Goal: Use online tool/utility: Utilize a website feature to perform a specific function

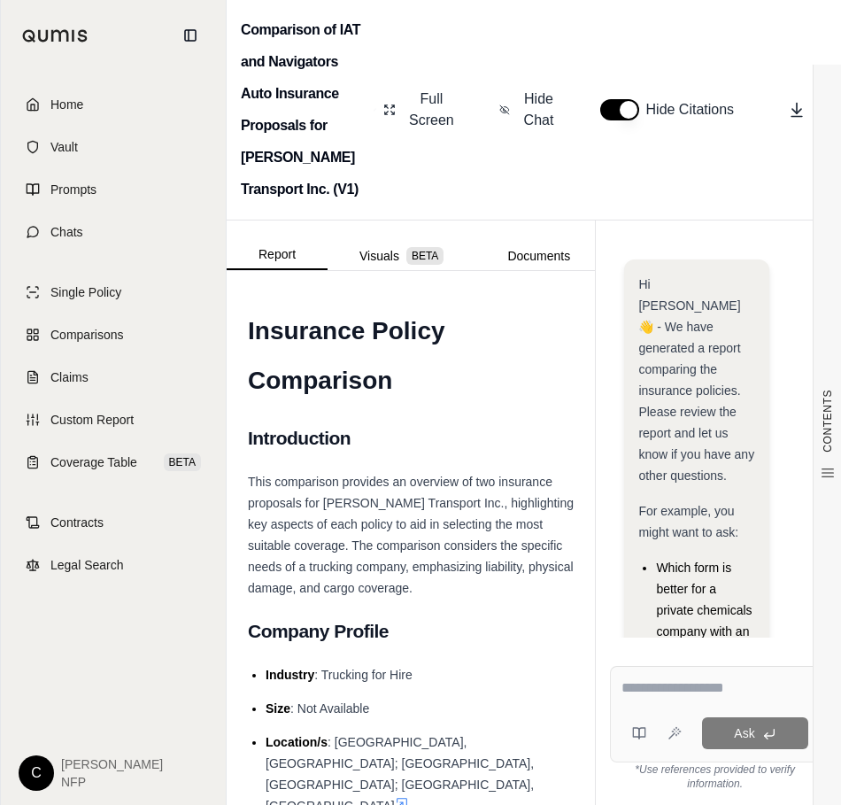
click at [58, 106] on span "Home" at bounding box center [66, 105] width 33 height 18
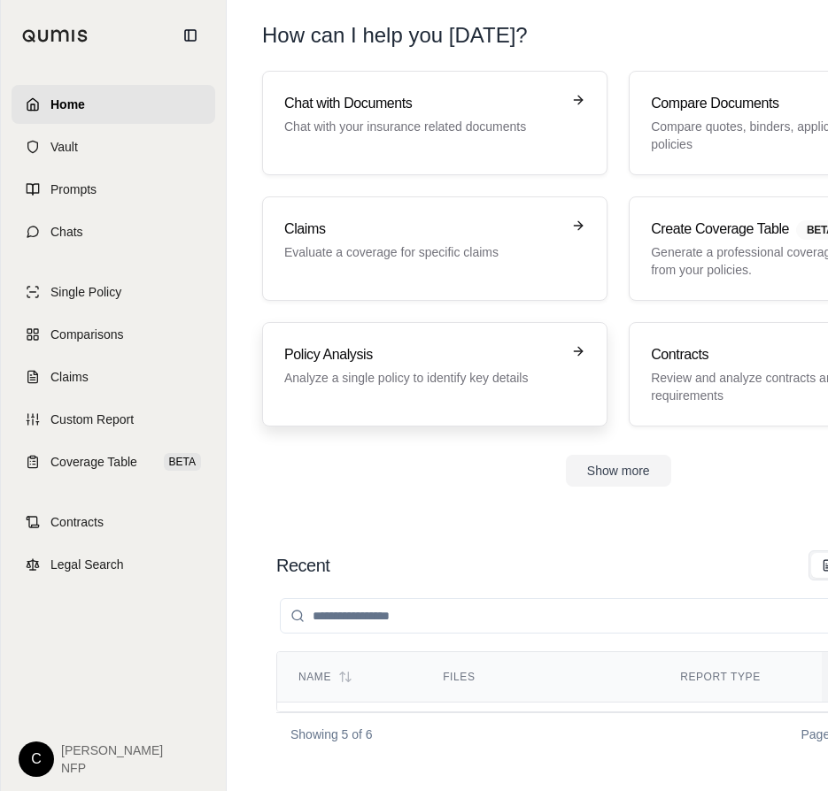
click at [417, 369] on p "Analyze a single policy to identify key details" at bounding box center [422, 378] width 276 height 18
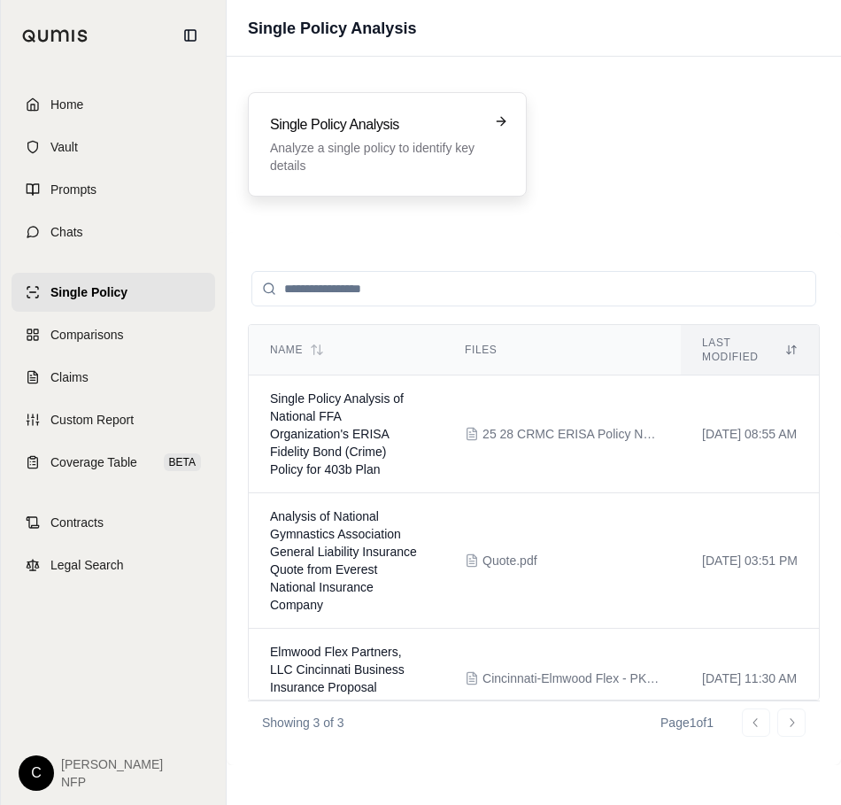
click at [382, 145] on p "Analyze a single policy to identify key details" at bounding box center [375, 156] width 210 height 35
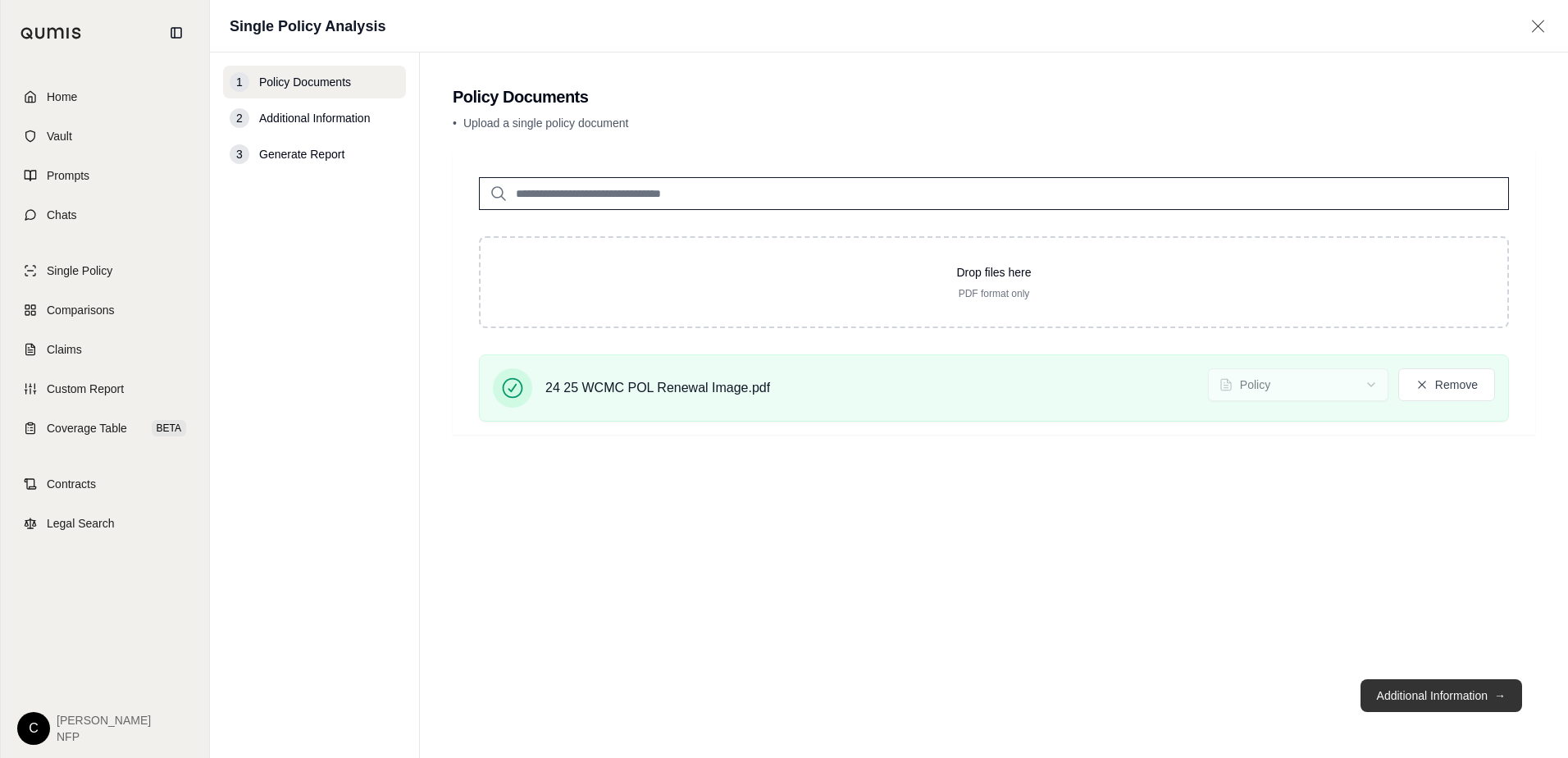
click at [778, 701] on button "Additional Information →" at bounding box center [1441, 695] width 161 height 32
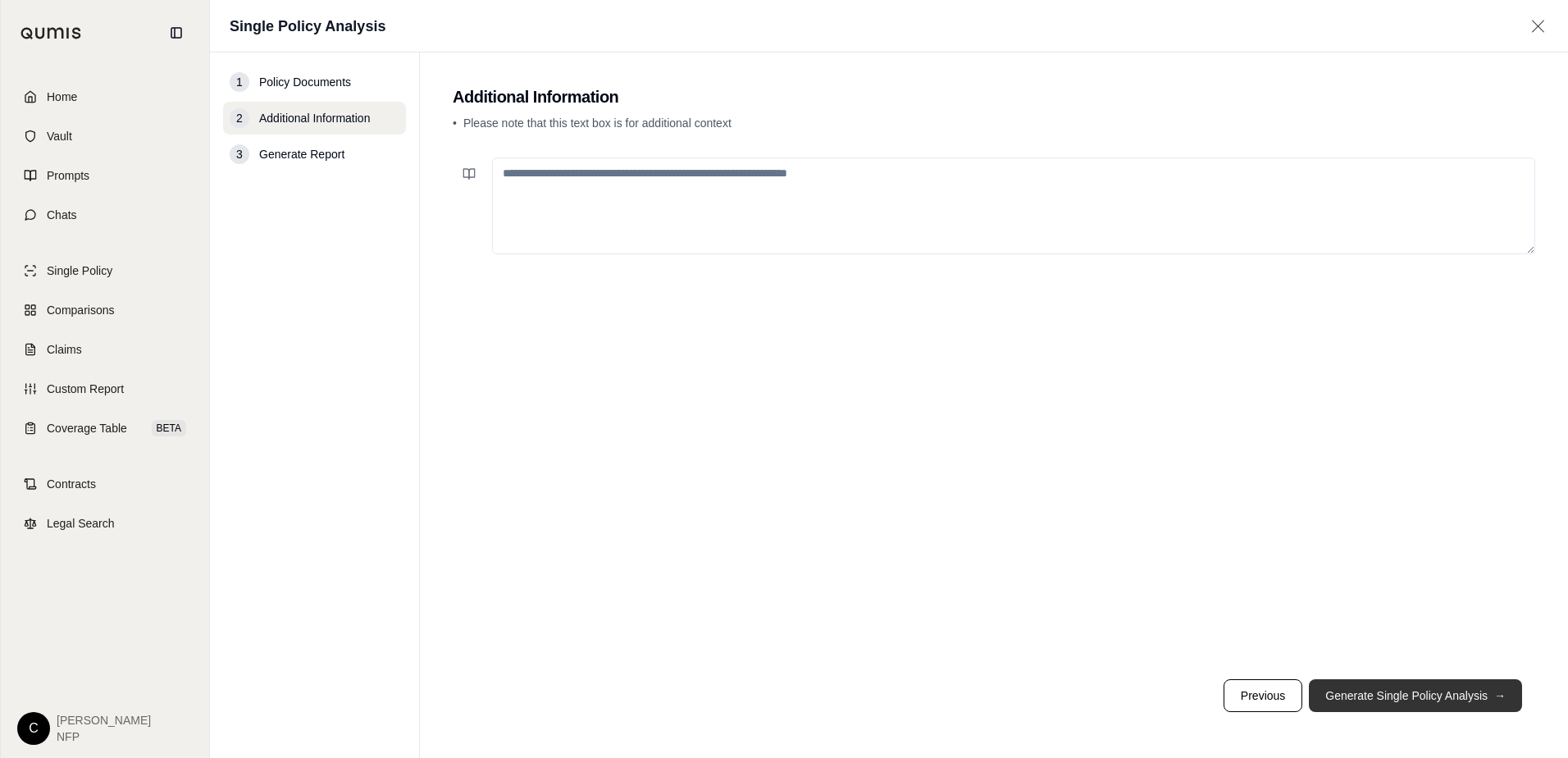
click at [778, 696] on button "Generate Single Policy Analysis →" at bounding box center [1416, 695] width 213 height 32
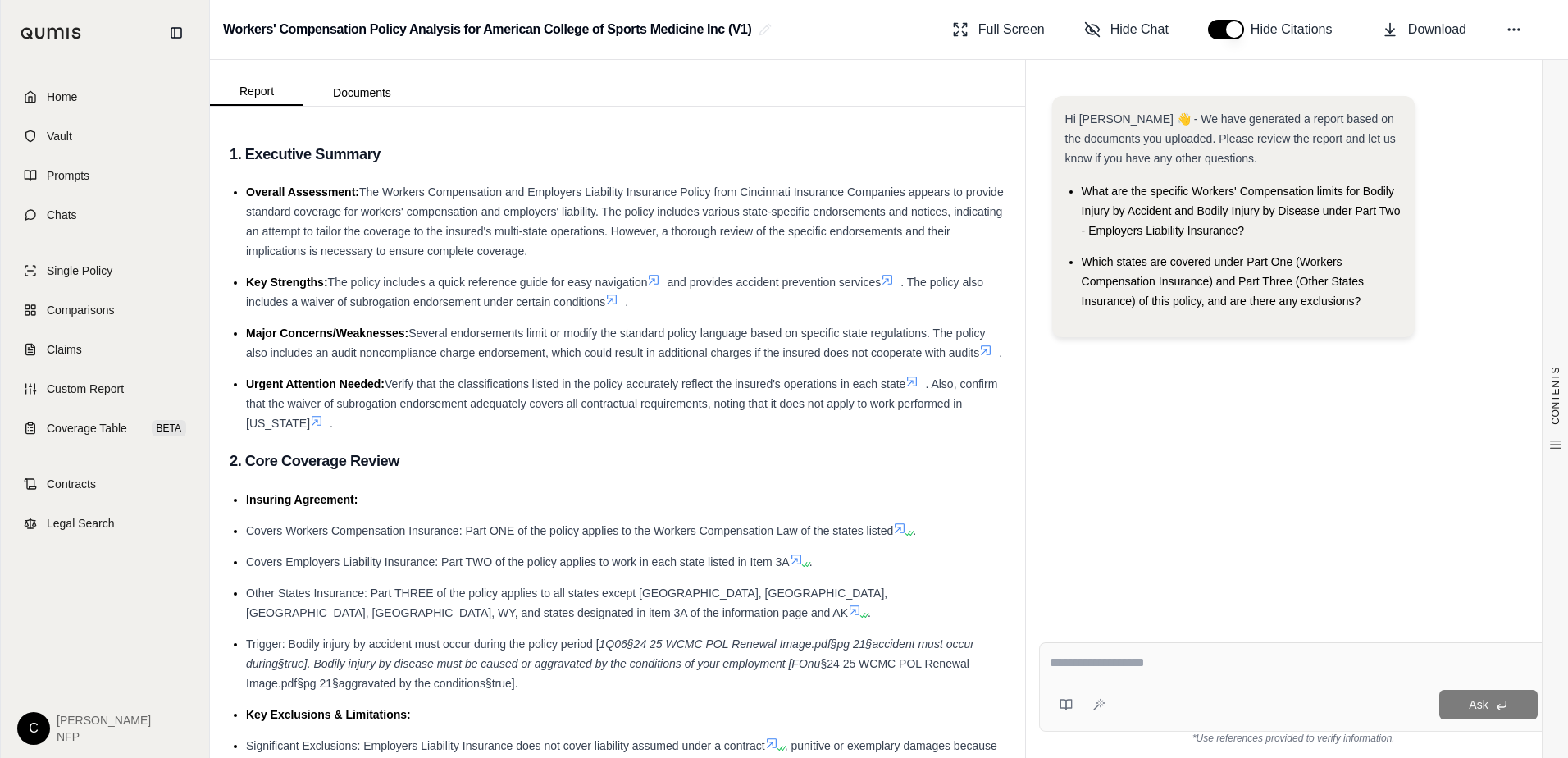
click at [778, 664] on textarea at bounding box center [1294, 662] width 488 height 19
type textarea "**********"
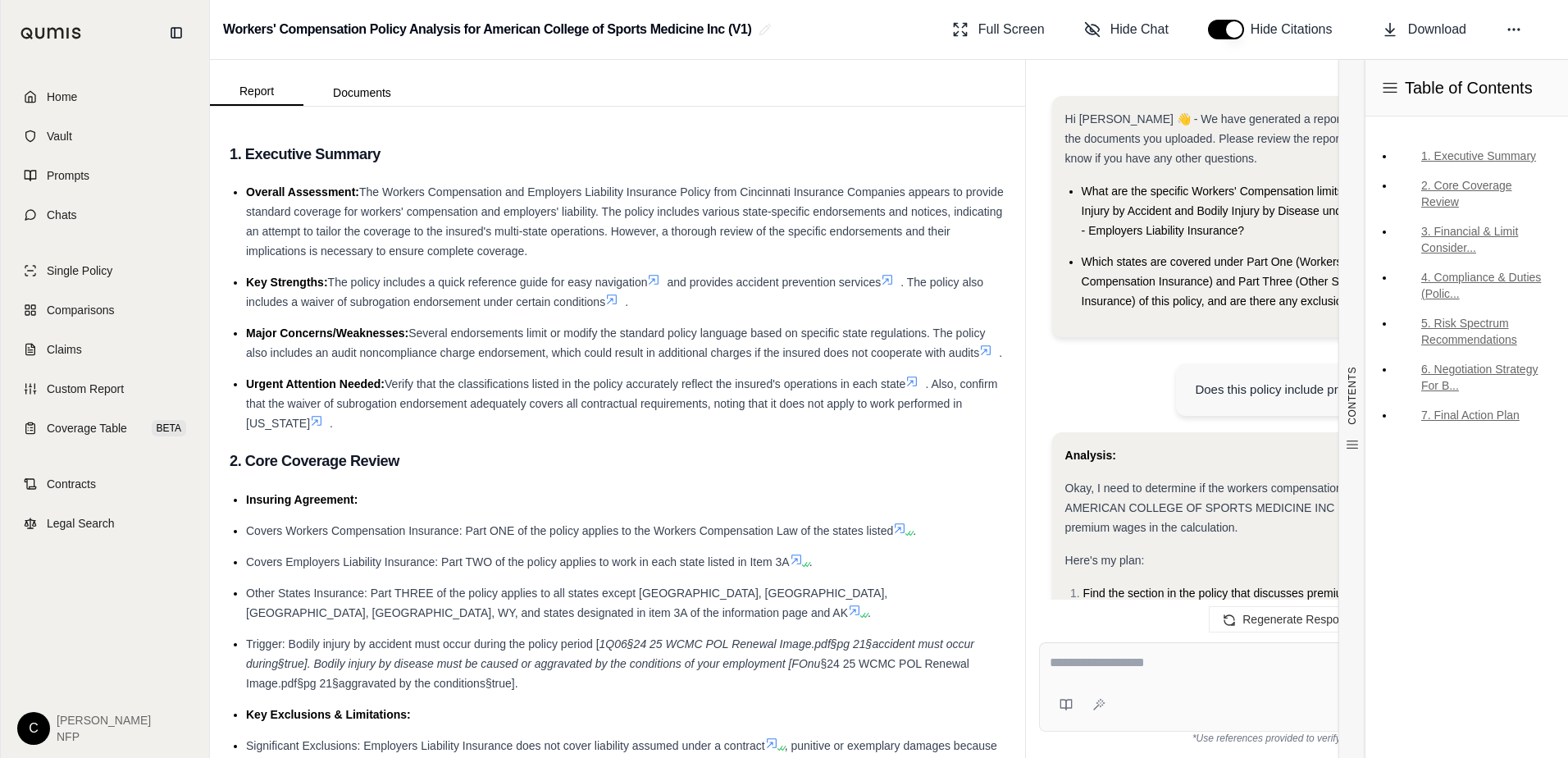
scroll to position [1292, 0]
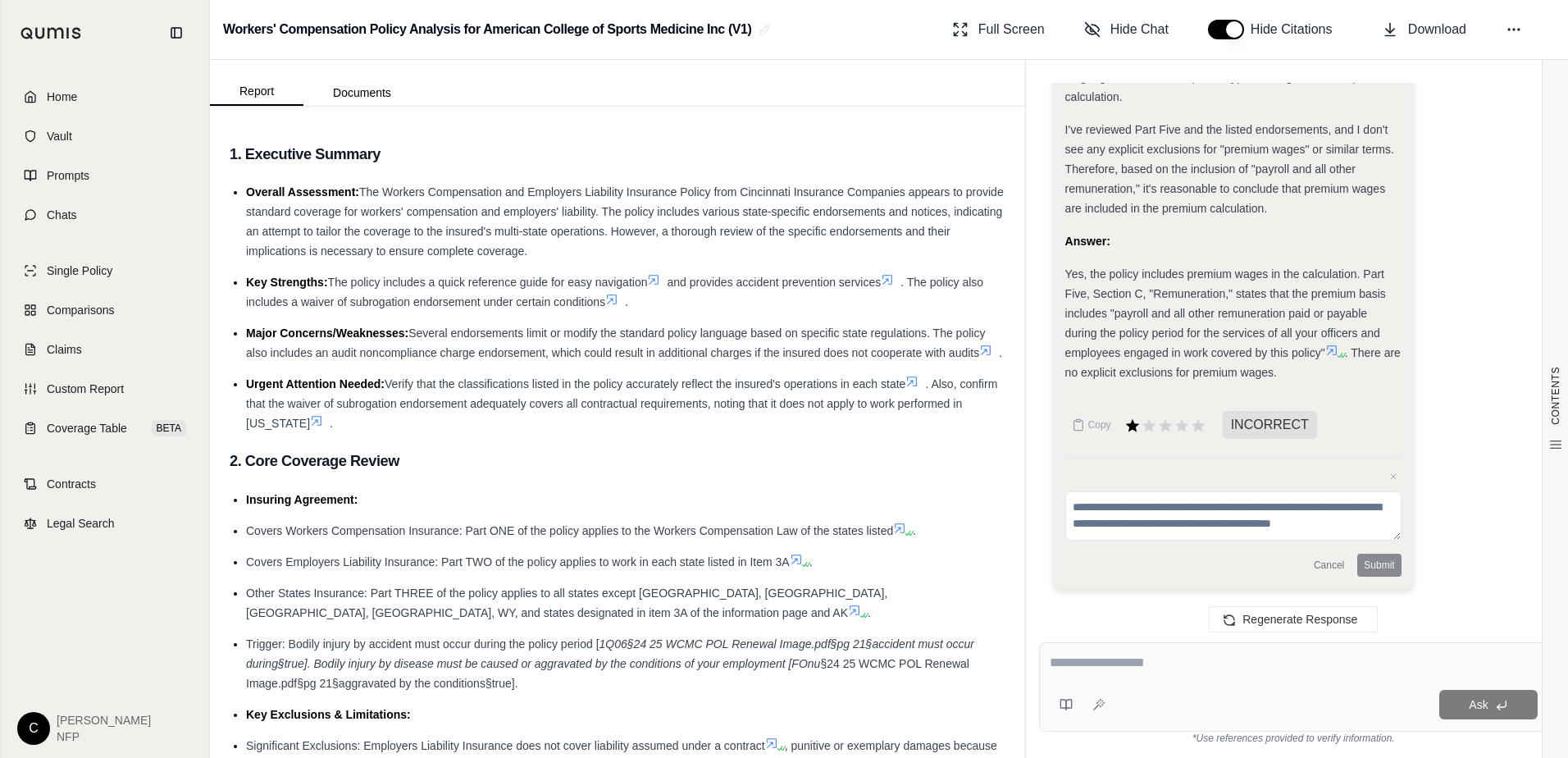
click at [778, 666] on textarea at bounding box center [1294, 662] width 488 height 19
type textarea "**********"
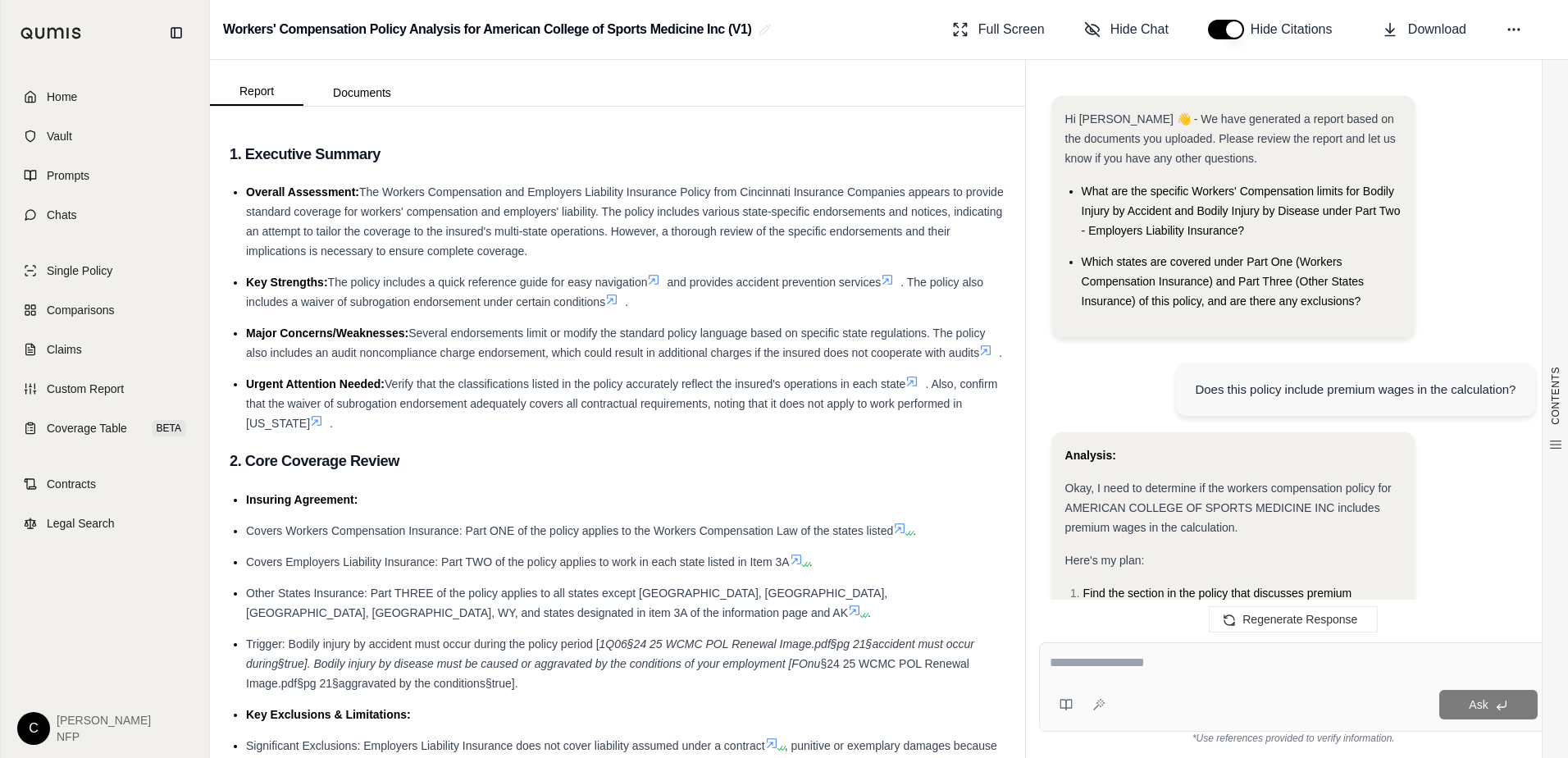
scroll to position [2721, 0]
